Goal: Task Accomplishment & Management: Manage account settings

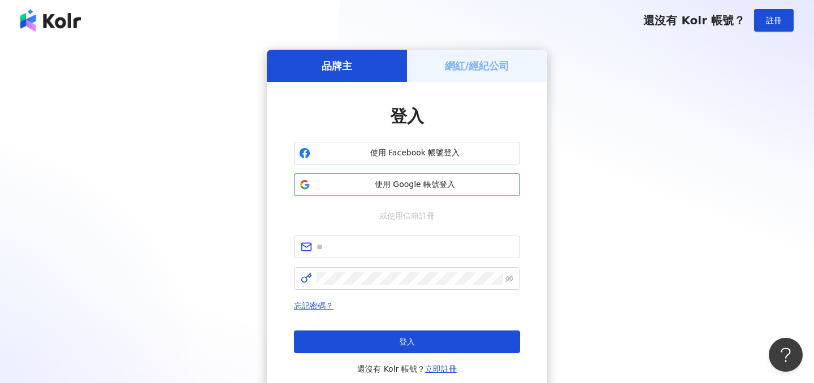
click at [414, 185] on span "使用 Google 帳號登入" at bounding box center [415, 184] width 200 height 11
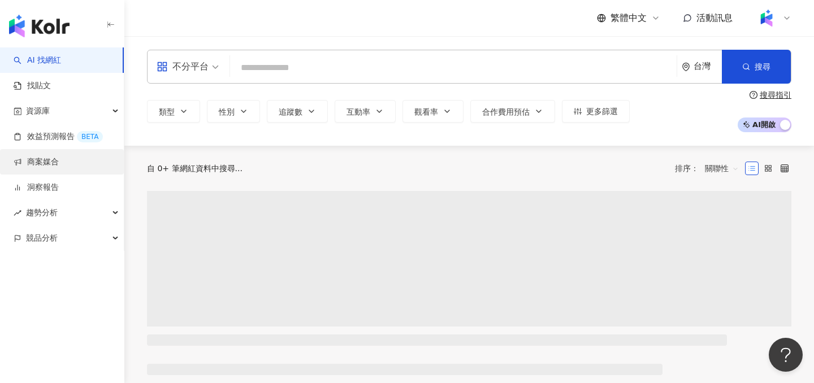
click at [49, 168] on link "商案媒合" at bounding box center [36, 162] width 45 height 11
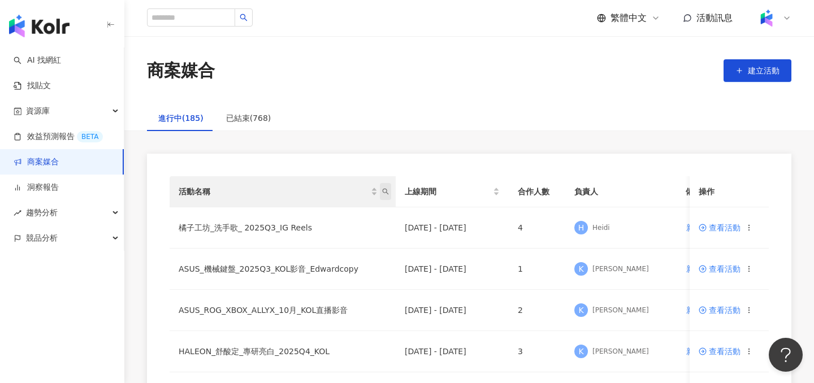
click at [384, 193] on icon "search" at bounding box center [385, 191] width 7 height 7
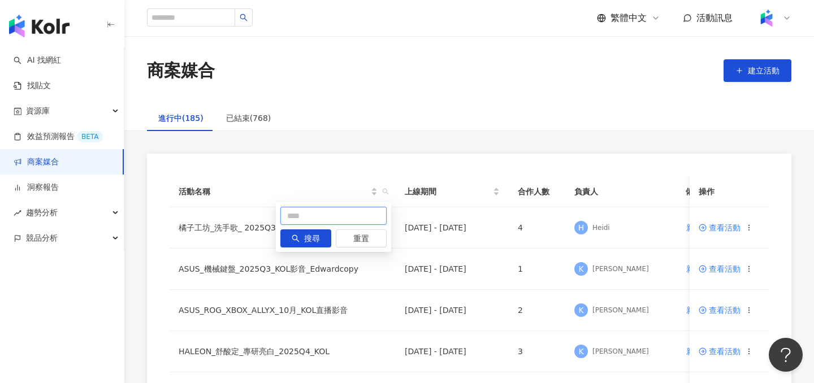
click at [349, 223] on input "text" at bounding box center [333, 216] width 106 height 18
type input "*"
type input "**"
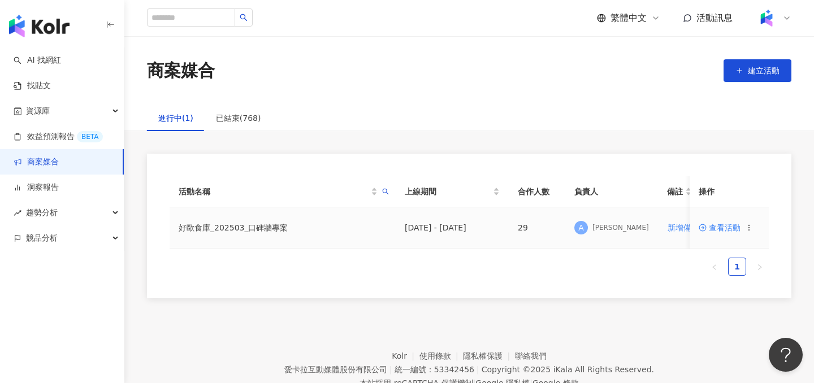
click at [727, 226] on span "查看活動" at bounding box center [720, 228] width 42 height 8
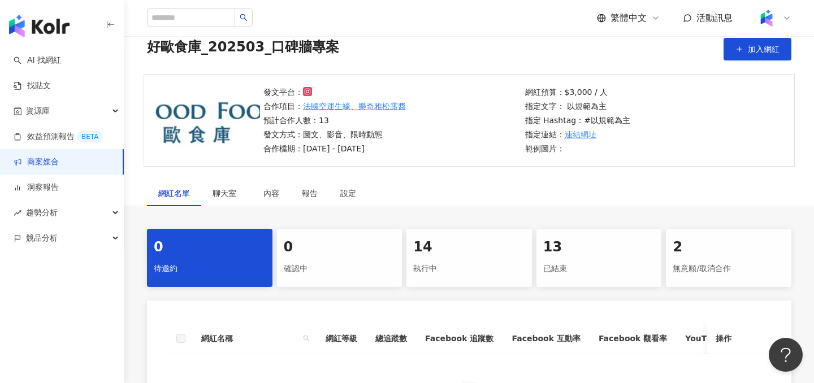
scroll to position [113, 0]
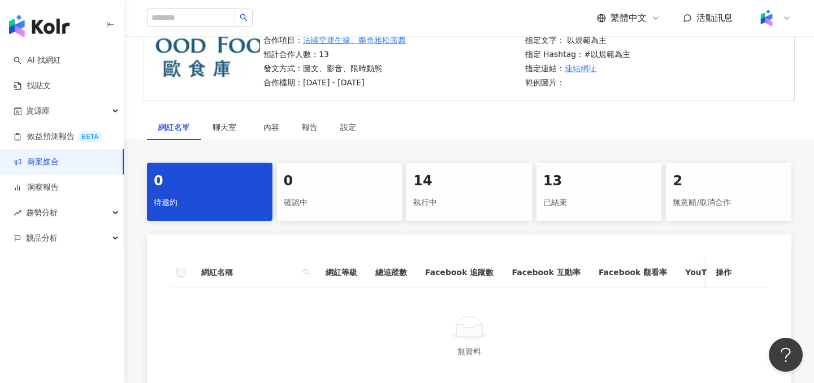
click at [489, 191] on div "14" at bounding box center [469, 181] width 112 height 19
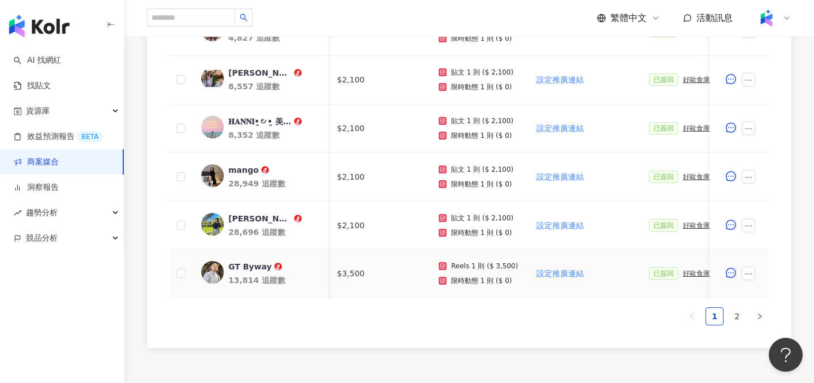
scroll to position [0, 135]
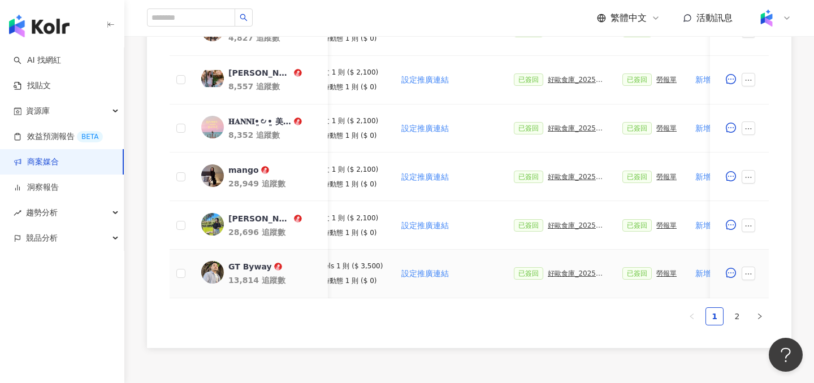
click at [576, 273] on div "好歐食庫_202503_口碑牆專案" at bounding box center [576, 274] width 57 height 8
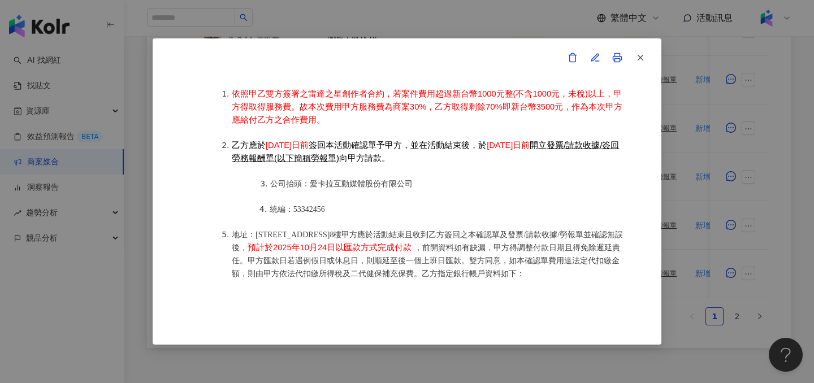
scroll to position [1363, 0]
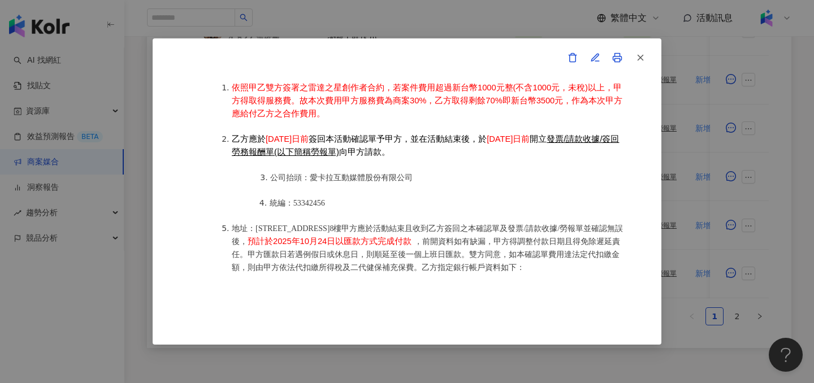
click at [739, 214] on div "雷達之星-活動確認單 約定雙方 甲方名稱：愛[PERSON_NAME]互動媒體股份有限公司 甲方負責人：程世嘉 甲方統一編號：53342456 甲方地址：10…" at bounding box center [407, 191] width 814 height 383
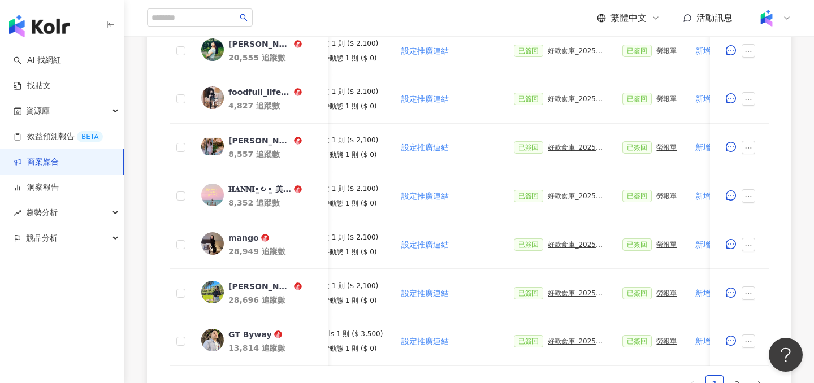
scroll to position [558, 0]
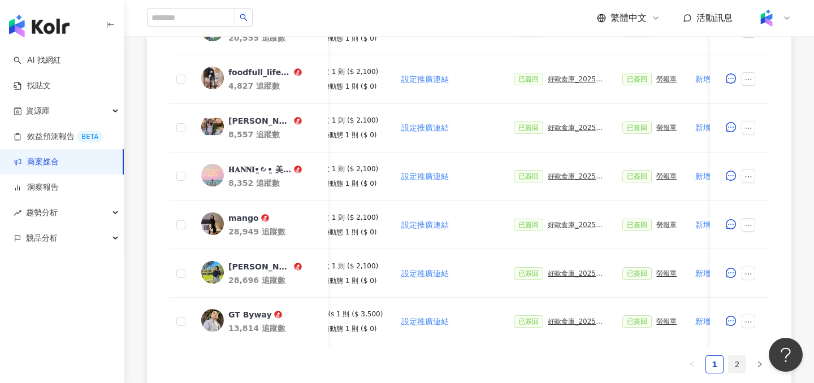
click at [736, 363] on link "2" at bounding box center [737, 364] width 17 height 17
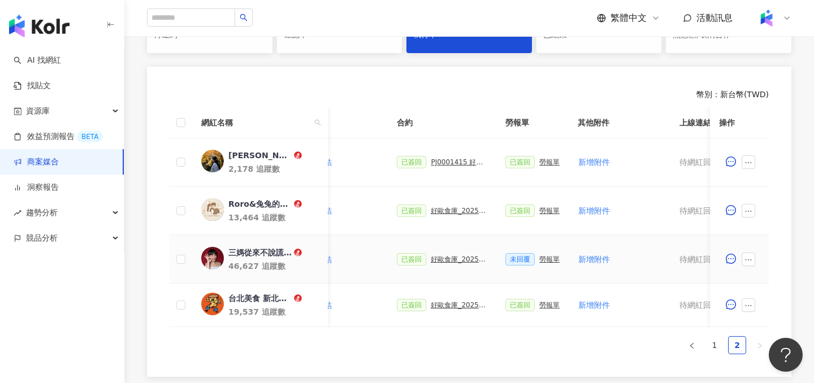
scroll to position [341, 0]
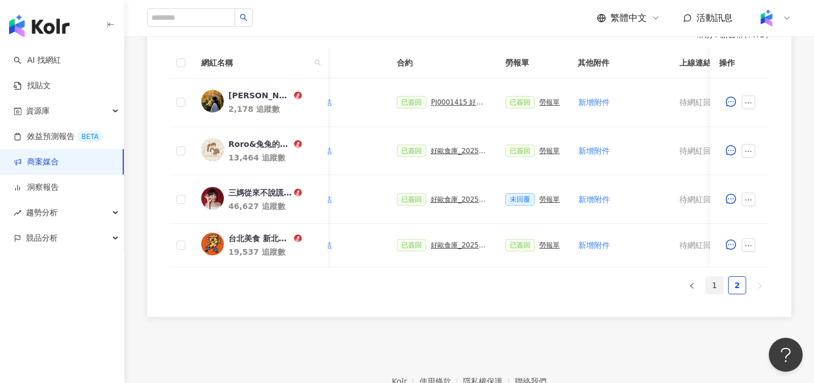
click at [714, 291] on link "1" at bounding box center [714, 285] width 17 height 17
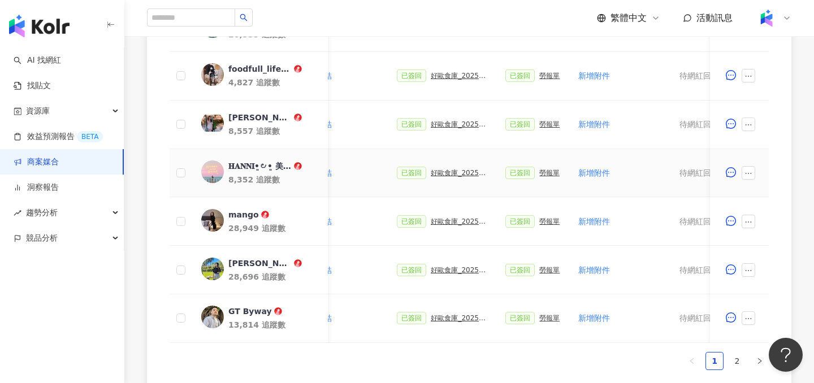
scroll to position [603, 0]
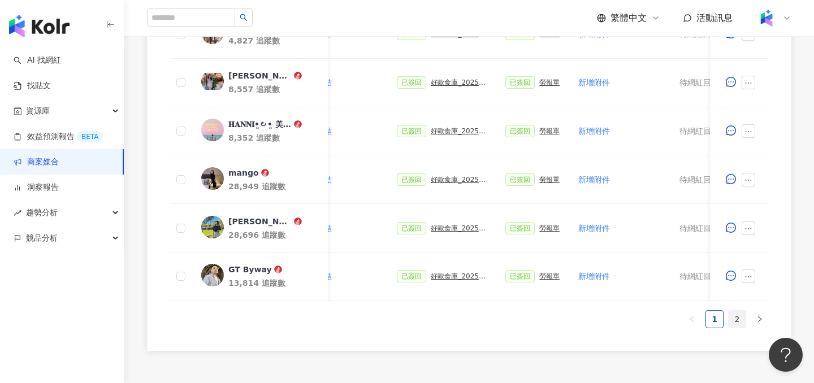
click at [743, 323] on link "2" at bounding box center [737, 319] width 17 height 17
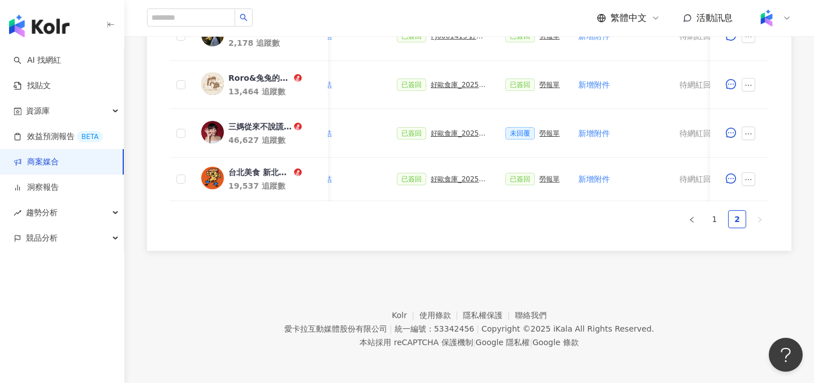
scroll to position [399, 0]
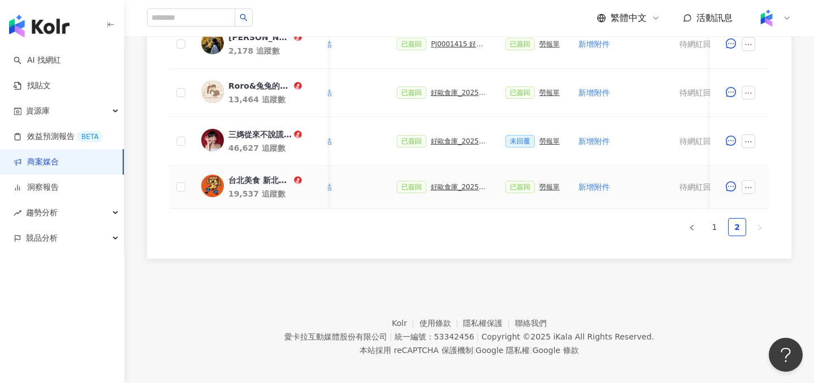
click at [448, 188] on div "好歐食庫_202503_口碑牆專案" at bounding box center [459, 187] width 57 height 8
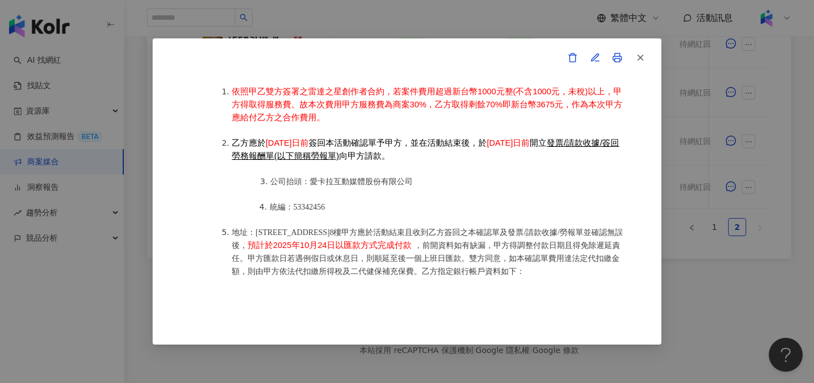
scroll to position [1407, 0]
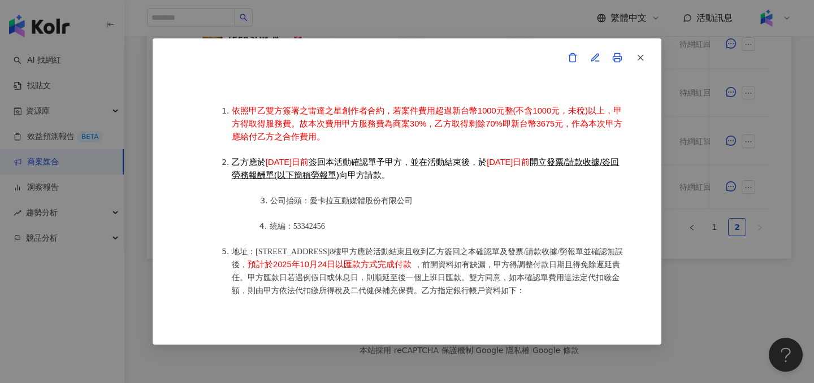
click at [128, 267] on div "雷達之星-活動確認單 約定雙方 甲方名稱：愛[PERSON_NAME]互動媒體股份有限公司 甲方負責人：程世嘉 甲方統一編號：53342456 甲方地址：10…" at bounding box center [407, 191] width 814 height 383
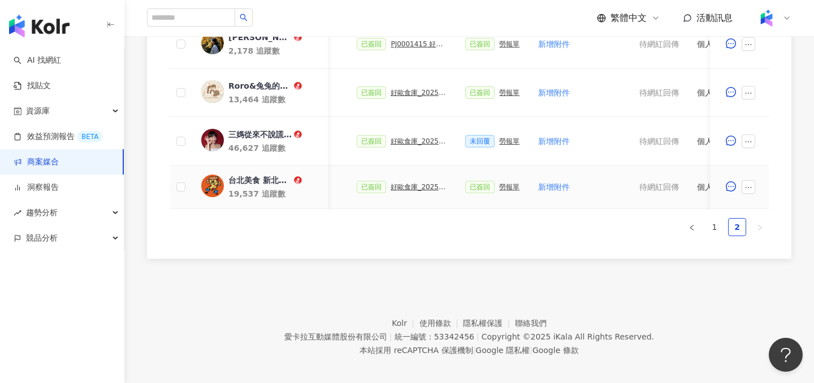
scroll to position [0, 261]
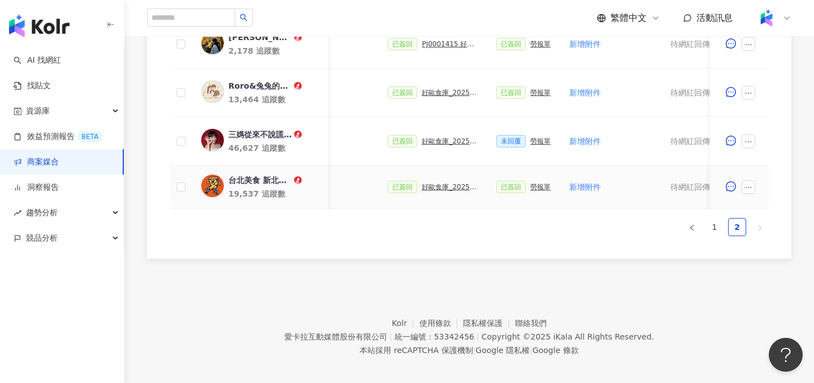
click at [427, 187] on div "好歐食庫_202503_口碑牆專案" at bounding box center [450, 187] width 57 height 8
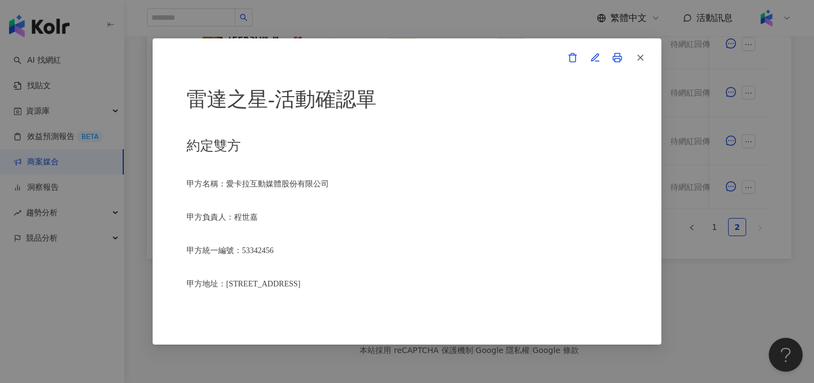
click at [131, 270] on div "雷達之星-活動確認單 約定雙方 甲方名稱：愛[PERSON_NAME]互動媒體股份有限公司 甲方負責人：程世嘉 甲方統一編號：53342456 甲方地址：10…" at bounding box center [407, 191] width 814 height 383
